Goal: Book appointment/travel/reservation

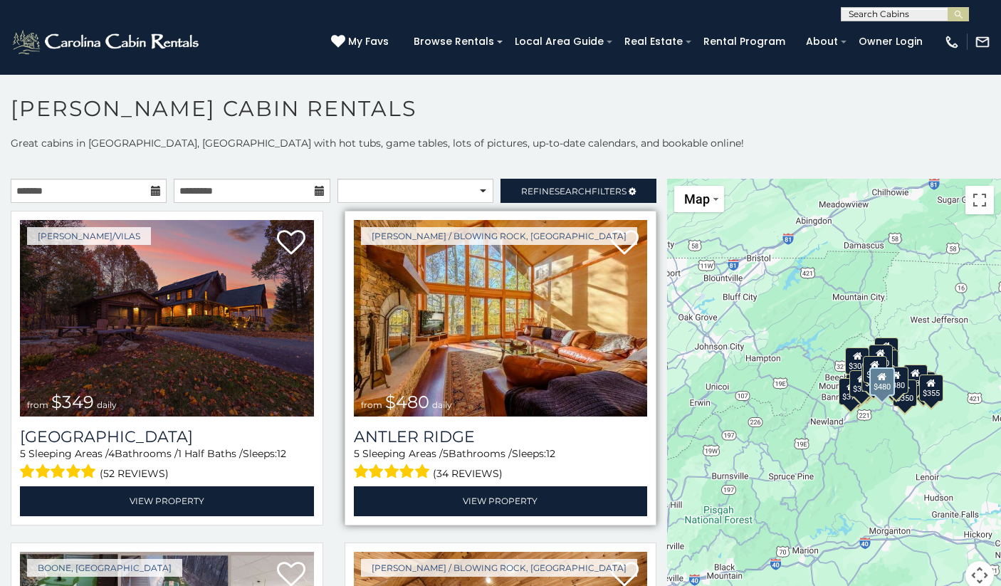
click at [461, 374] on img at bounding box center [501, 318] width 294 height 197
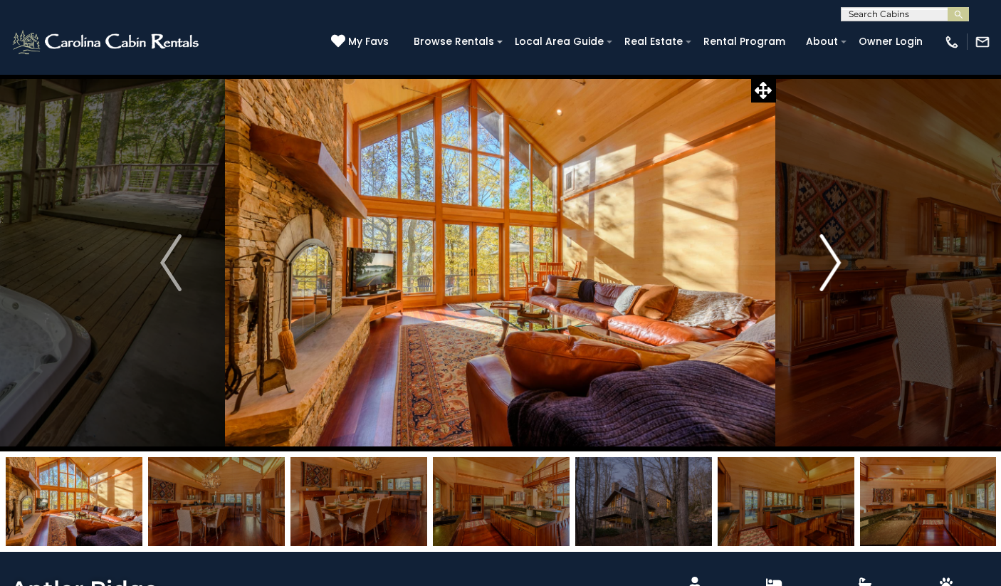
click at [834, 272] on img "Next" at bounding box center [829, 262] width 21 height 57
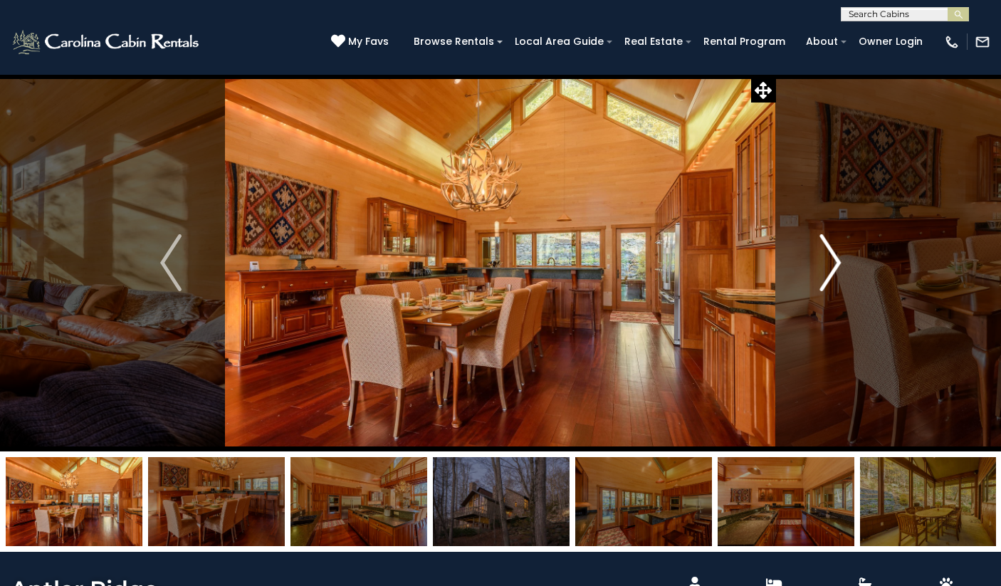
click at [834, 272] on img "Next" at bounding box center [829, 262] width 21 height 57
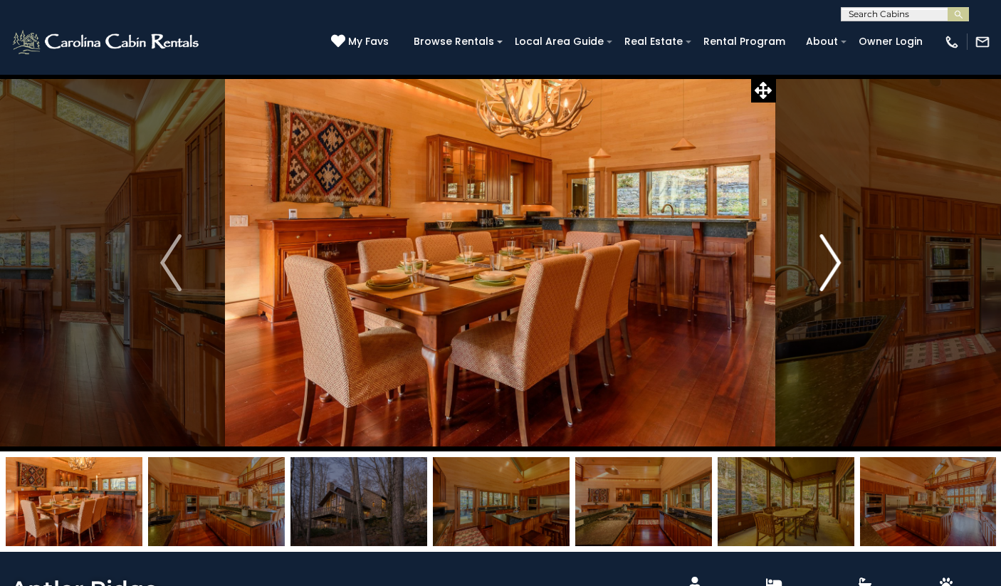
click at [834, 272] on img "Next" at bounding box center [829, 262] width 21 height 57
